Goal: Obtain resource: Download file/media

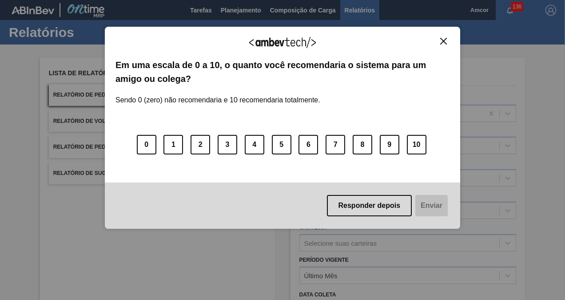
click at [442, 41] on img "Close" at bounding box center [443, 41] width 7 height 7
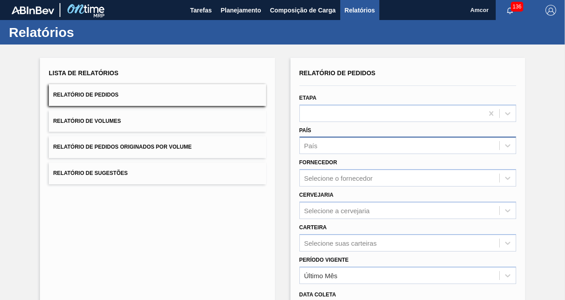
click at [372, 145] on div "País" at bounding box center [400, 145] width 200 height 13
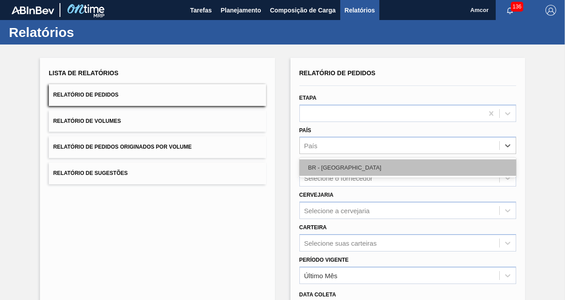
click at [345, 163] on div "BR - Brasil" at bounding box center [408, 167] width 217 height 16
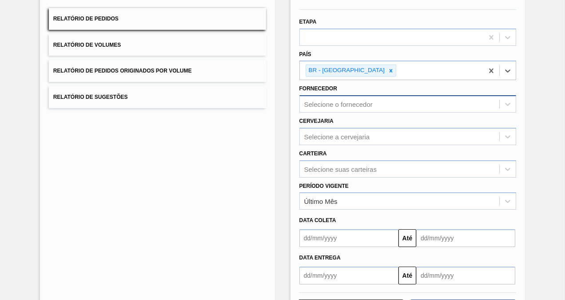
scroll to position [76, 0]
click at [336, 237] on input "text" at bounding box center [349, 237] width 99 height 18
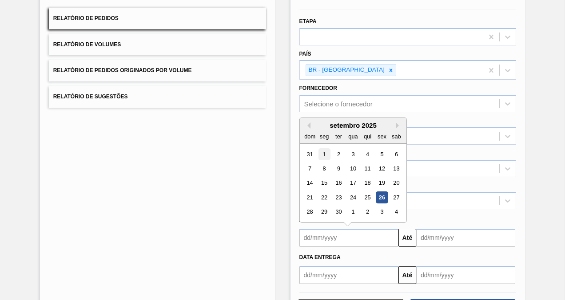
click at [324, 150] on div "1" at bounding box center [324, 154] width 12 height 12
type input "01/09/2025"
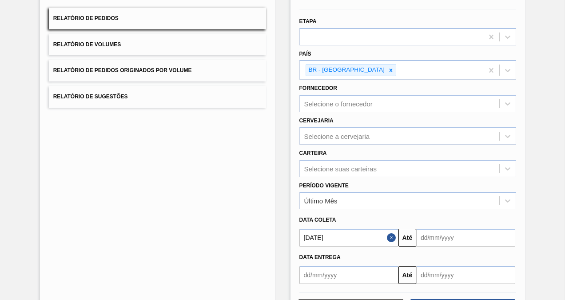
click at [459, 240] on input "text" at bounding box center [465, 237] width 99 height 18
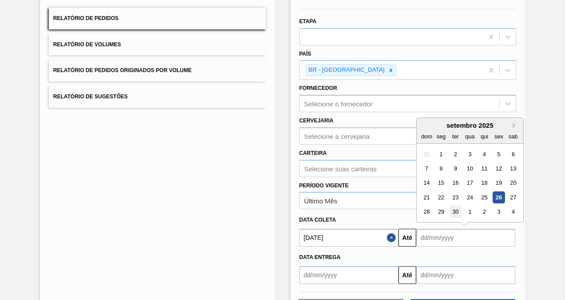
click at [458, 210] on div "30" at bounding box center [456, 212] width 12 height 12
type input "30/09/2025"
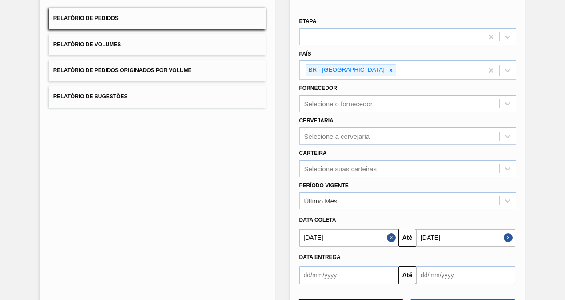
scroll to position [113, 0]
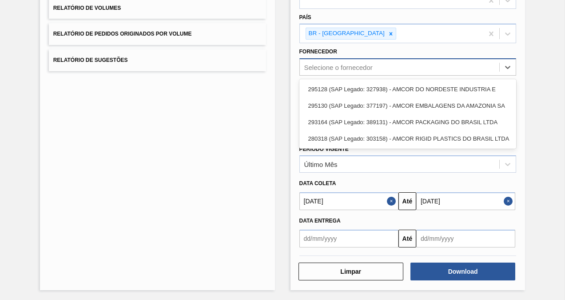
click at [348, 71] on div "Selecione o fornecedor" at bounding box center [400, 67] width 200 height 13
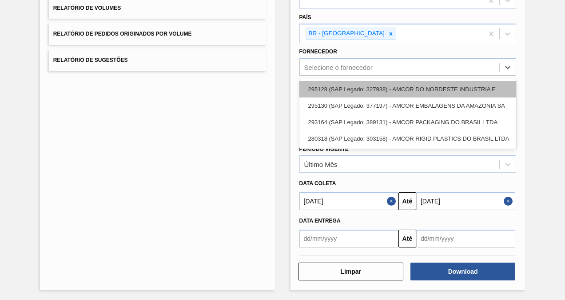
click at [382, 90] on div "295128 (SAP Legado: 327938) - AMCOR DO NORDESTE INDUSTRIA E" at bounding box center [408, 89] width 217 height 16
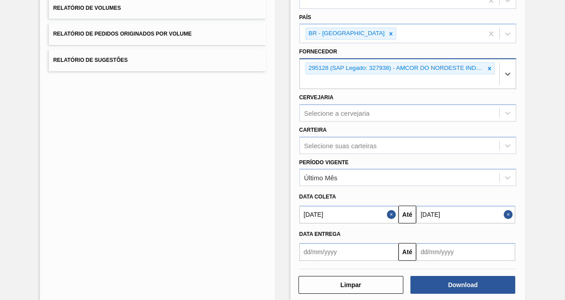
click at [378, 80] on div "295128 (SAP Legado: 327938) - AMCOR DO NORDESTE INDUSTRIA E" at bounding box center [400, 73] width 200 height 29
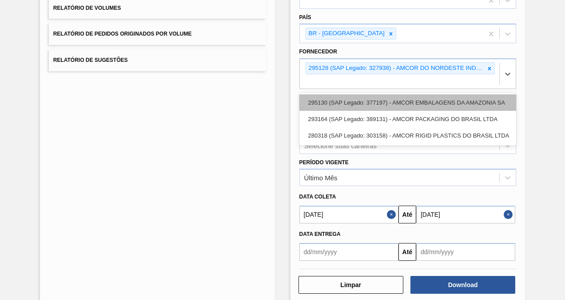
click at [378, 104] on div "295130 (SAP Legado: 377197) - AMCOR EMBALAGENS DA AMAZONIA SA" at bounding box center [408, 102] width 217 height 16
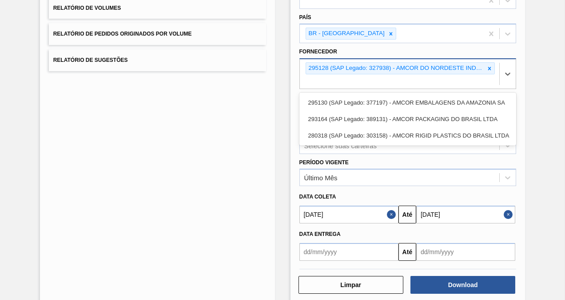
drag, startPoint x: 378, startPoint y: 104, endPoint x: 377, endPoint y: 100, distance: 4.5
click at [378, 104] on div "Cervejaria Selecione a cervejaria" at bounding box center [408, 105] width 224 height 32
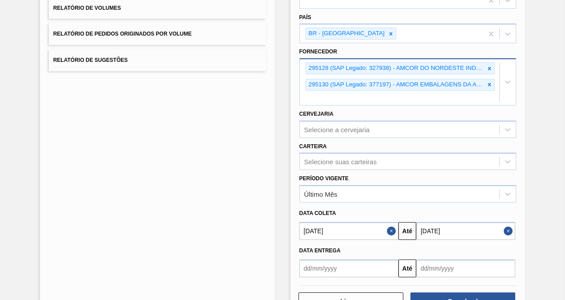
click at [374, 91] on div "295128 (SAP Legado: 327938) - AMCOR DO NORDESTE INDUSTRIA E 295130 (SAP Legado:…" at bounding box center [400, 82] width 200 height 46
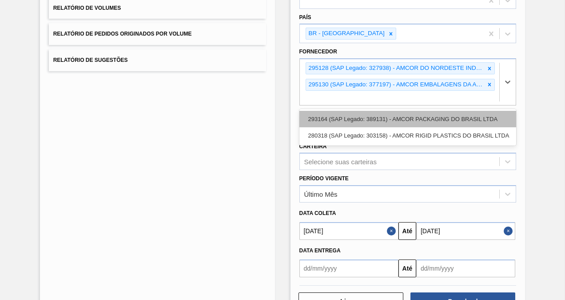
click at [397, 111] on div "293164 (SAP Legado: 389131) - AMCOR PACKAGING DO BRASIL LTDA" at bounding box center [408, 119] width 217 height 16
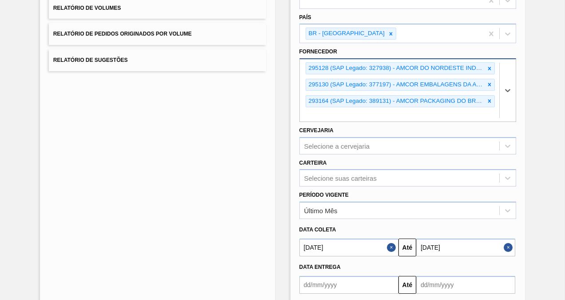
click at [391, 110] on div "295128 (SAP Legado: 327938) - AMCOR DO NORDESTE INDUSTRIA E 295130 (SAP Legado:…" at bounding box center [400, 90] width 200 height 62
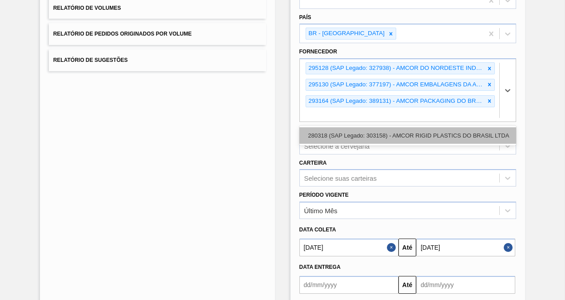
click at [402, 132] on div "280318 (SAP Legado: 303158) - AMCOR RIGID PLASTICS DO BRASIL LTDA" at bounding box center [408, 135] width 217 height 16
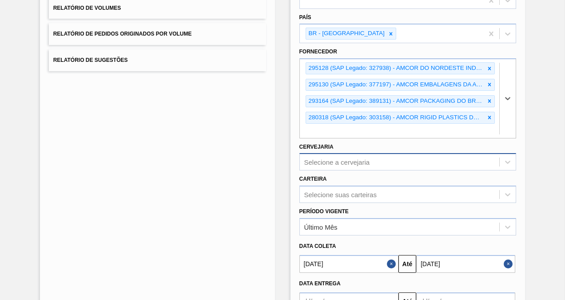
scroll to position [174, 0]
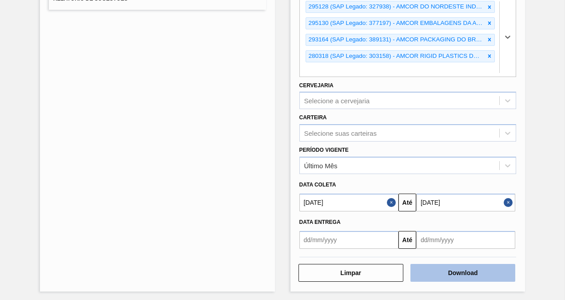
click at [450, 270] on button "Download" at bounding box center [463, 273] width 105 height 18
